Goal: Communication & Community: Answer question/provide support

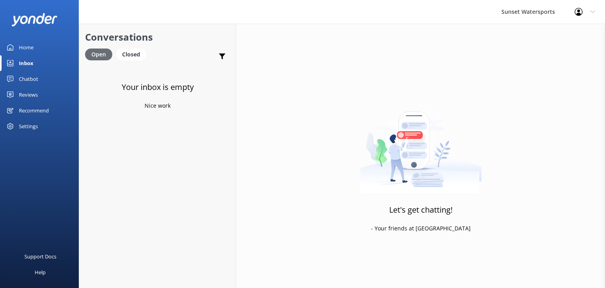
click at [94, 55] on div "Open" at bounding box center [98, 54] width 27 height 12
click at [137, 57] on div "Closed" at bounding box center [131, 54] width 30 height 12
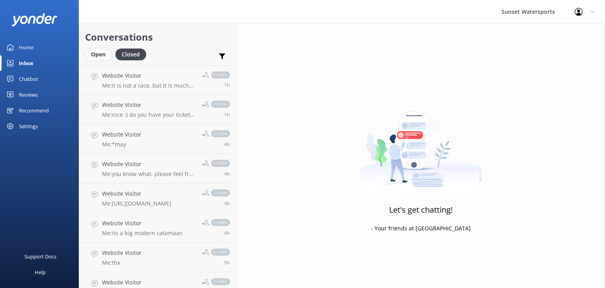
click at [101, 56] on div "Open" at bounding box center [98, 54] width 26 height 12
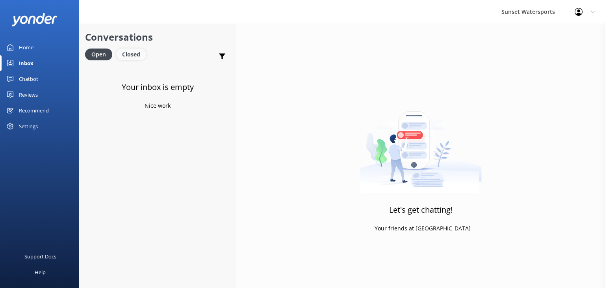
click at [126, 58] on div "Closed" at bounding box center [131, 54] width 30 height 12
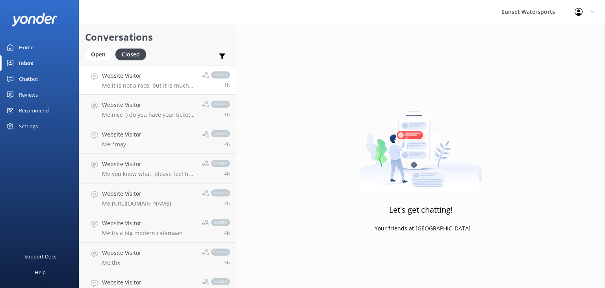
click at [168, 83] on p "Me: it is not a race, but it is much less strenuous on the dolphin watch :)" at bounding box center [149, 85] width 94 height 7
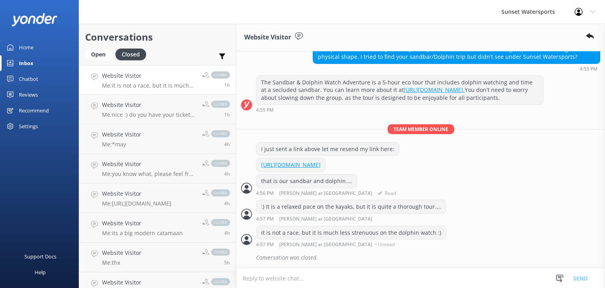
scroll to position [508, 0]
click at [159, 116] on p "Me: nice :) do you have your ticket already?" at bounding box center [149, 114] width 94 height 7
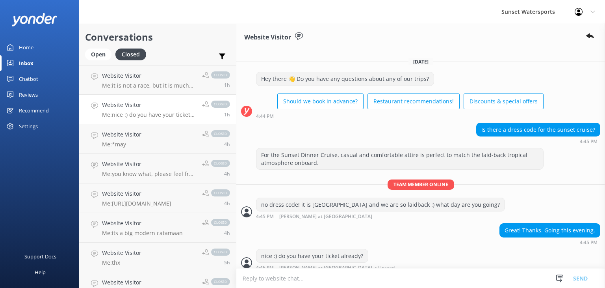
scroll to position [22, 0]
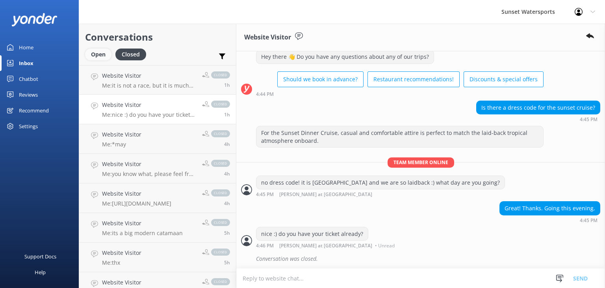
click at [91, 52] on div "Open" at bounding box center [98, 54] width 26 height 12
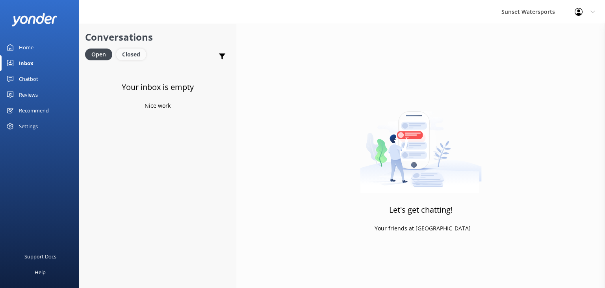
click at [139, 56] on div "Closed" at bounding box center [131, 54] width 30 height 12
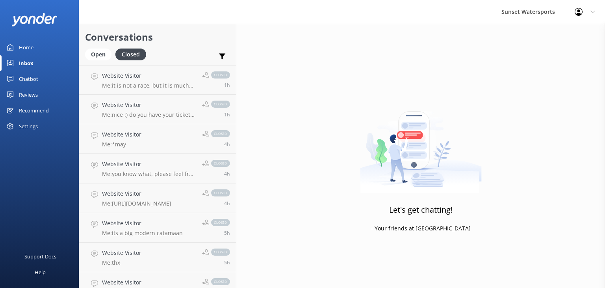
click at [23, 63] on div "Inbox" at bounding box center [26, 63] width 15 height 16
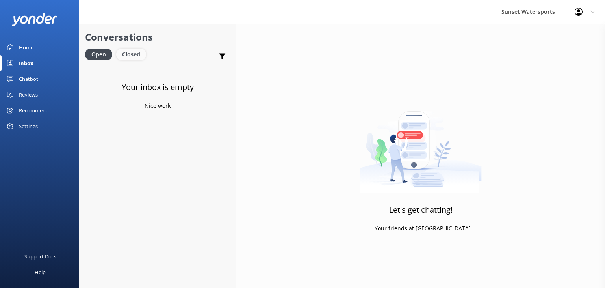
click at [126, 49] on div "Closed" at bounding box center [131, 54] width 30 height 12
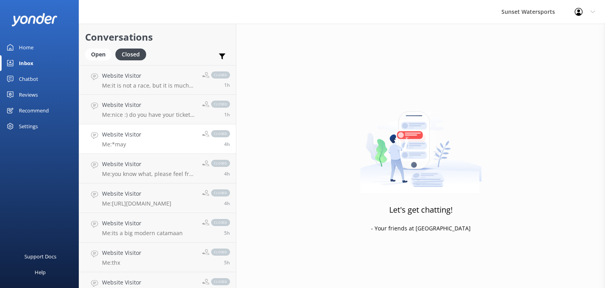
click at [152, 148] on link "Website Visitor Me: *may closed 4h" at bounding box center [157, 139] width 157 height 30
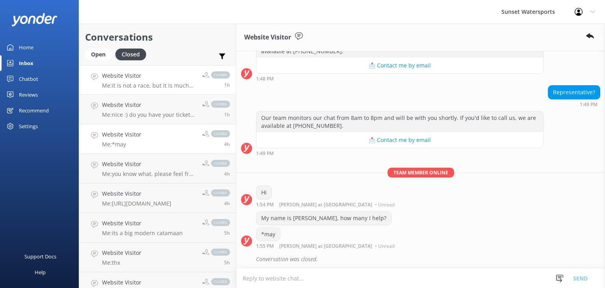
click at [157, 86] on p "Me: it is not a race, but it is much less strenuous on the dolphin watch :)" at bounding box center [149, 85] width 94 height 7
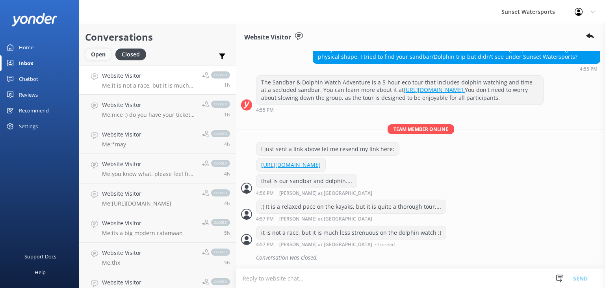
scroll to position [508, 0]
click at [96, 55] on div "Open" at bounding box center [98, 54] width 26 height 12
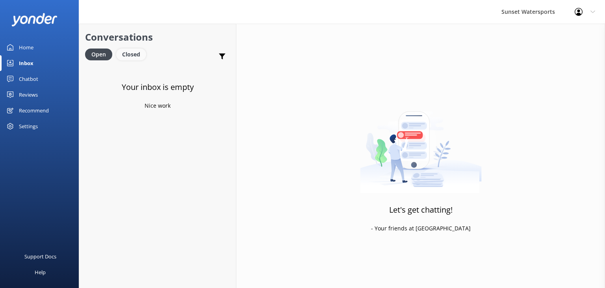
click at [136, 54] on div "Closed" at bounding box center [131, 54] width 30 height 12
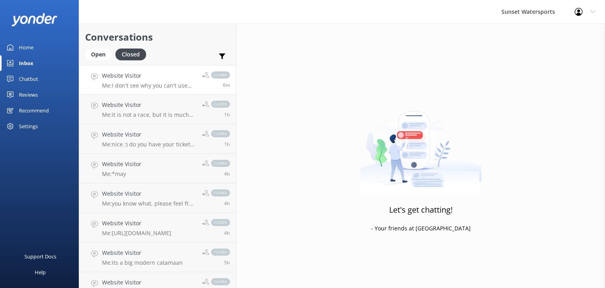
click at [205, 84] on div "6m" at bounding box center [216, 85] width 28 height 6
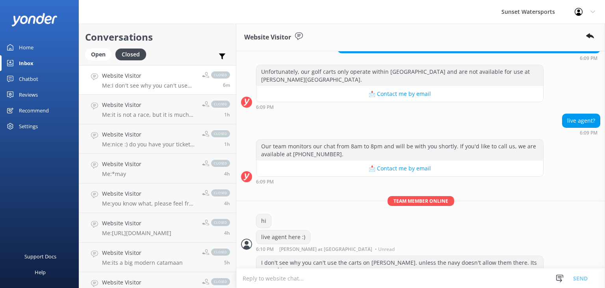
scroll to position [119, 0]
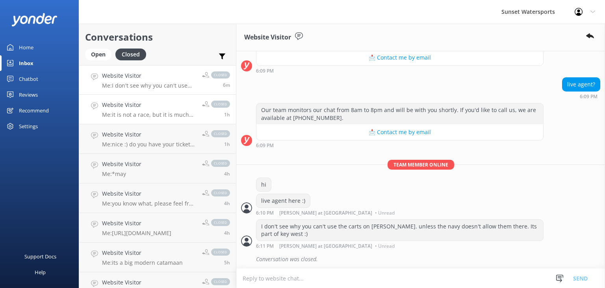
click at [162, 114] on p "Me: it is not a race, but it is much less strenuous on the dolphin watch :)" at bounding box center [149, 114] width 94 height 7
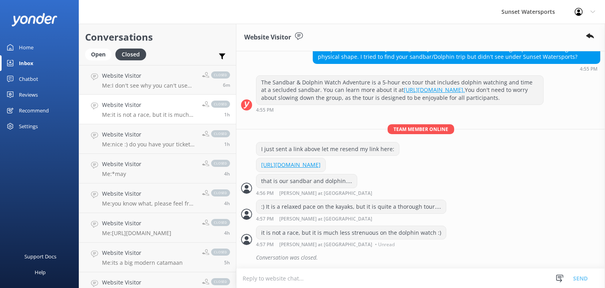
scroll to position [508, 0]
click at [145, 138] on h4 "Website Visitor" at bounding box center [149, 134] width 94 height 9
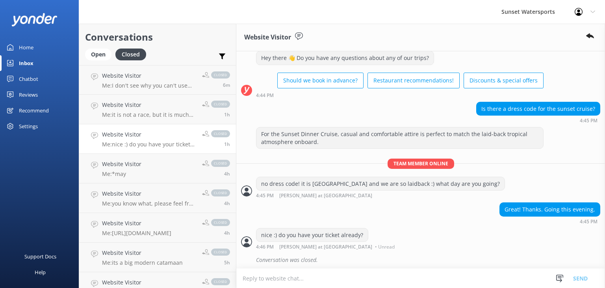
scroll to position [22, 0]
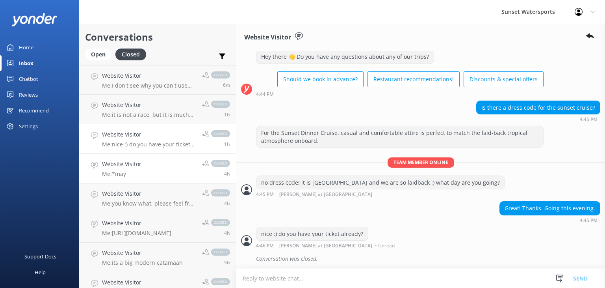
click at [147, 161] on link "Website Visitor Me: *may closed 4h" at bounding box center [157, 169] width 157 height 30
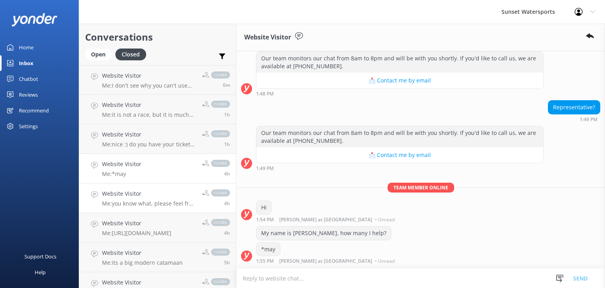
scroll to position [112, 0]
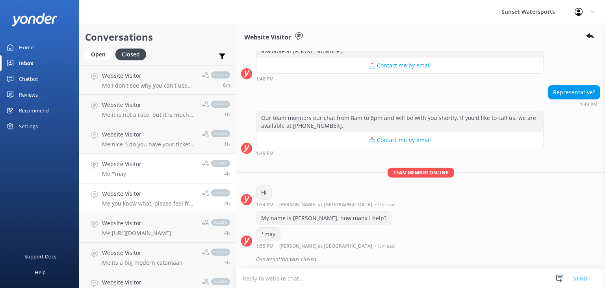
click at [139, 204] on p "Me: you know what, please feel free to reach out to me personally on my cell. I…" at bounding box center [149, 203] width 94 height 7
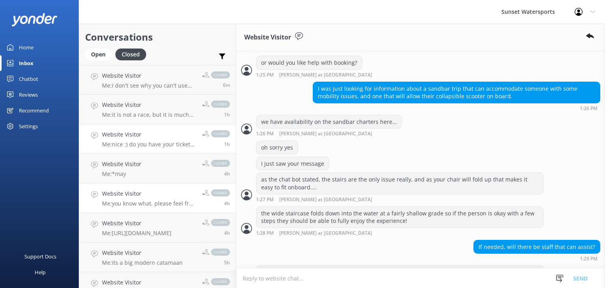
scroll to position [842, 0]
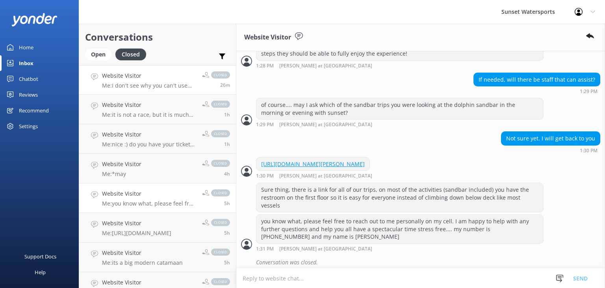
click at [177, 86] on p "Me: I don't see why you can't use the carts on [PERSON_NAME]. unless the navy d…" at bounding box center [149, 85] width 94 height 7
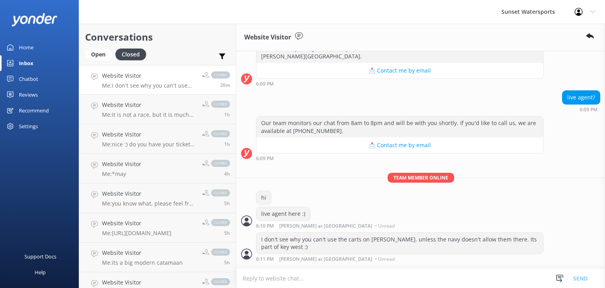
scroll to position [119, 0]
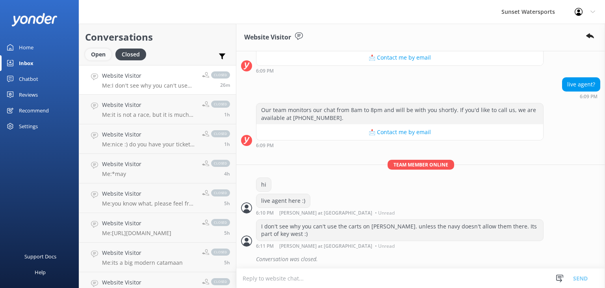
click at [89, 55] on div "Open" at bounding box center [98, 54] width 26 height 12
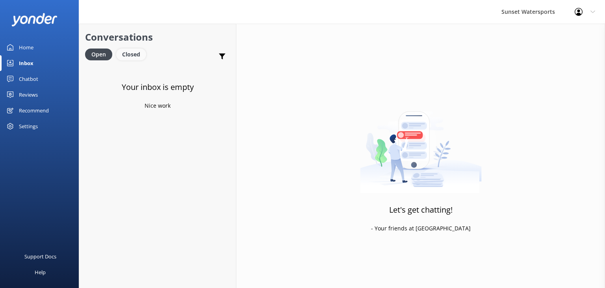
click at [125, 55] on div "Closed" at bounding box center [131, 54] width 30 height 12
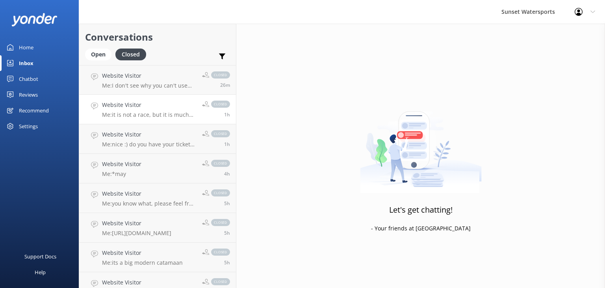
click at [198, 119] on link "Website Visitor Me: it is not a race, but it is much less strenuous on the dolp…" at bounding box center [157, 110] width 157 height 30
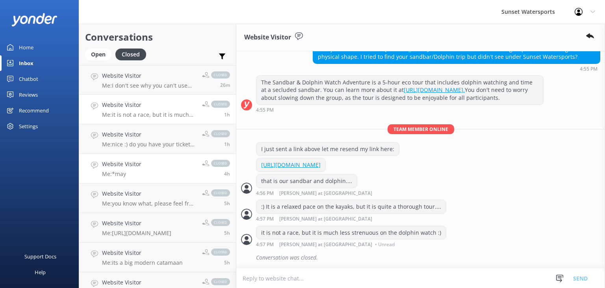
scroll to position [508, 0]
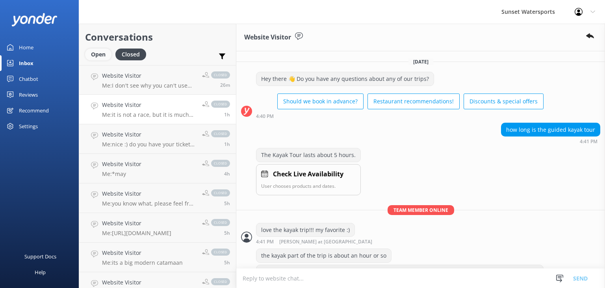
scroll to position [167, 0]
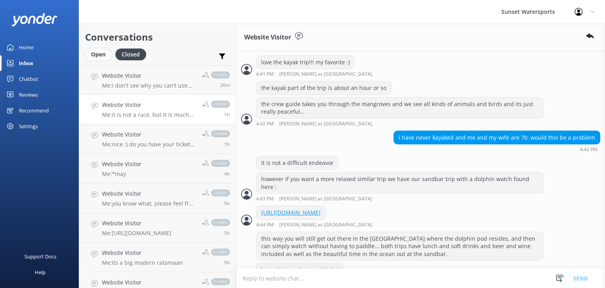
click at [96, 54] on div "Open" at bounding box center [98, 54] width 26 height 12
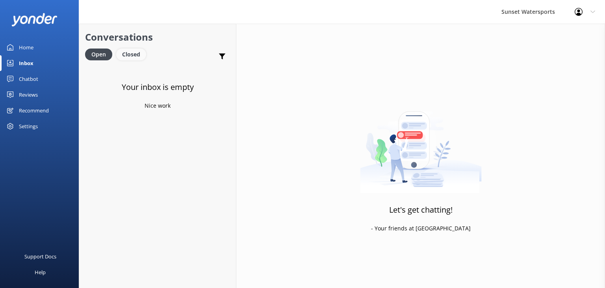
click at [134, 59] on div "Closed" at bounding box center [131, 54] width 30 height 12
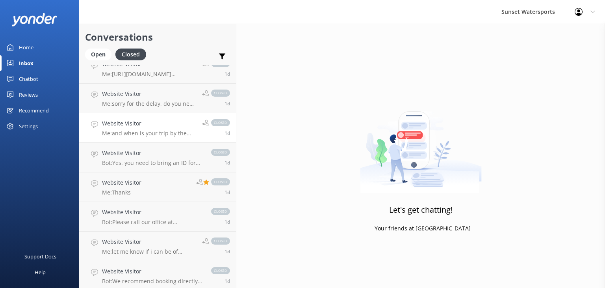
scroll to position [552, 0]
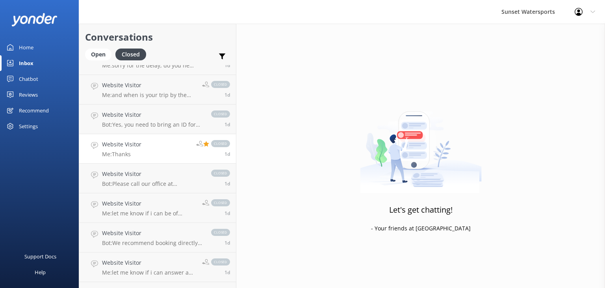
click at [203, 145] on use at bounding box center [206, 144] width 6 height 6
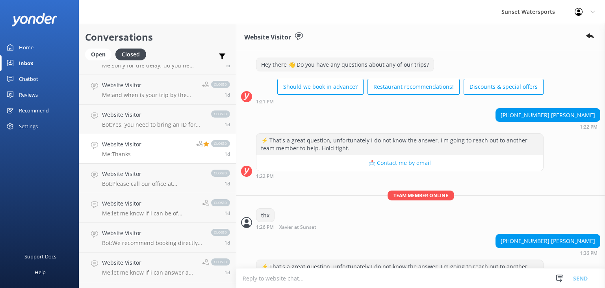
scroll to position [1212, 0]
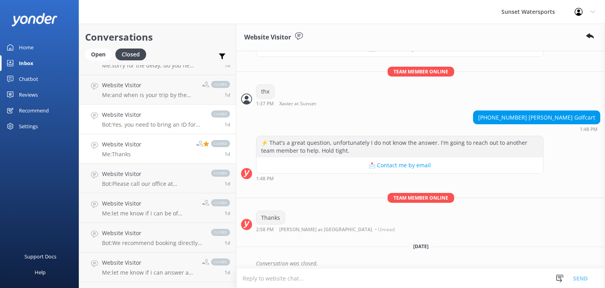
click at [145, 119] on div "Website Visitor Bot: Yes, you need to bring an ID for check-in, and digital IDs…" at bounding box center [152, 118] width 101 height 17
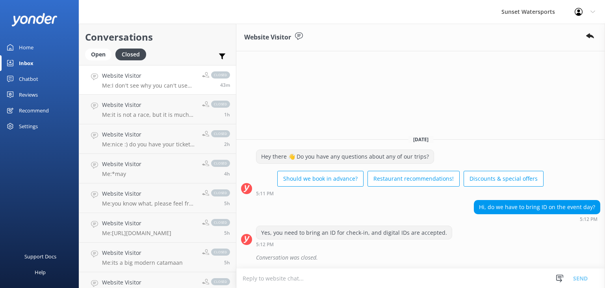
click at [136, 85] on p "Me: I don't see why you can't use the carts on [PERSON_NAME]. unless the navy d…" at bounding box center [149, 85] width 94 height 7
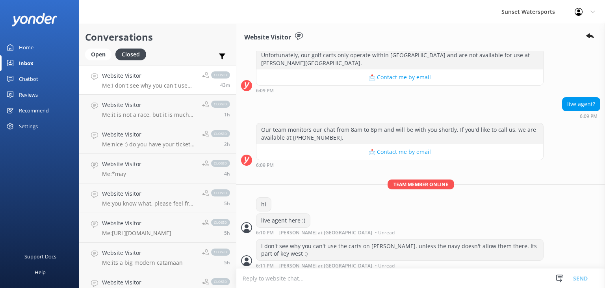
scroll to position [119, 0]
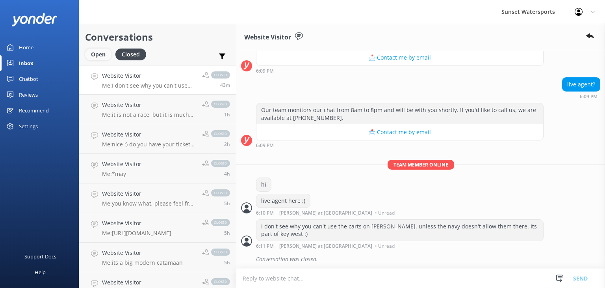
click at [95, 53] on div "Open" at bounding box center [98, 54] width 26 height 12
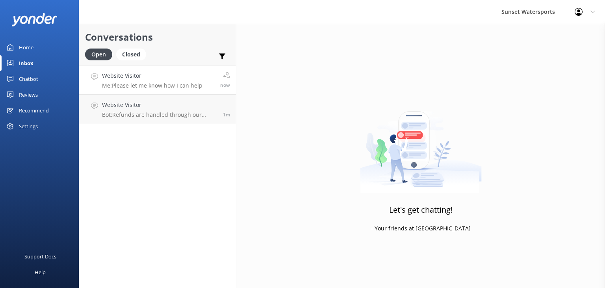
click at [199, 84] on p "Me: Please let me know how I can help" at bounding box center [152, 85] width 100 height 7
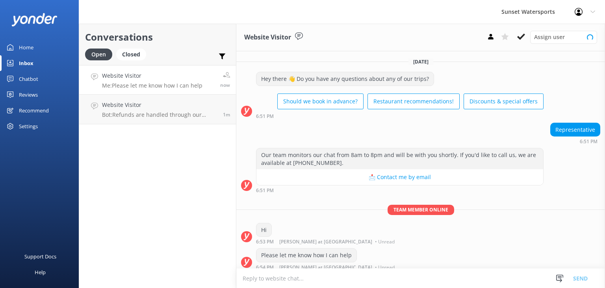
scroll to position [4, 0]
